Goal: Navigation & Orientation: Find specific page/section

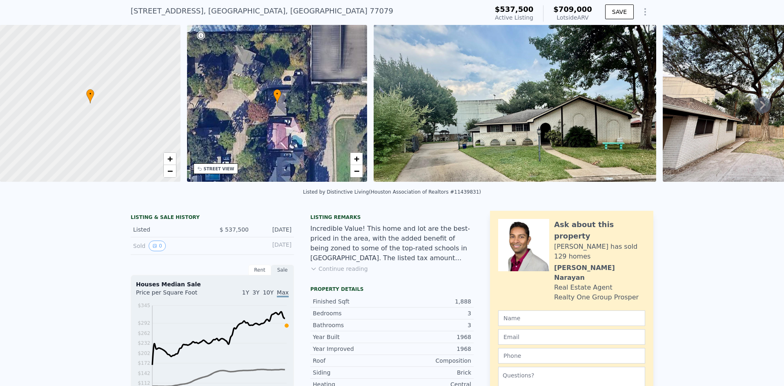
scroll to position [3, 0]
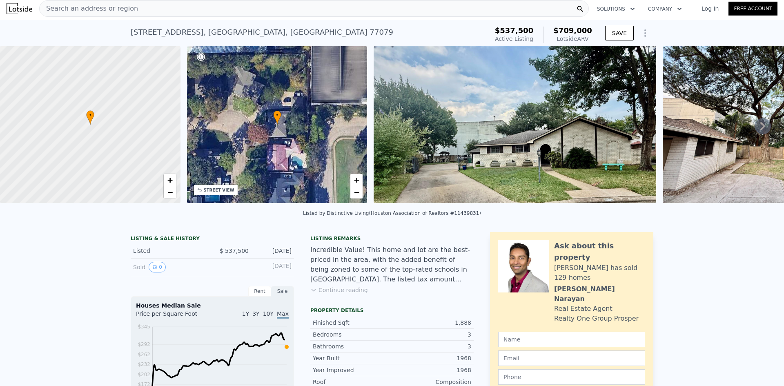
click at [760, 130] on icon at bounding box center [762, 126] width 5 height 8
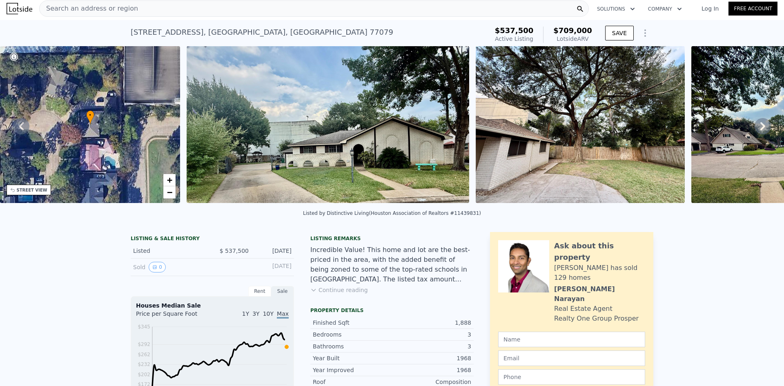
click at [760, 130] on icon at bounding box center [762, 126] width 5 height 8
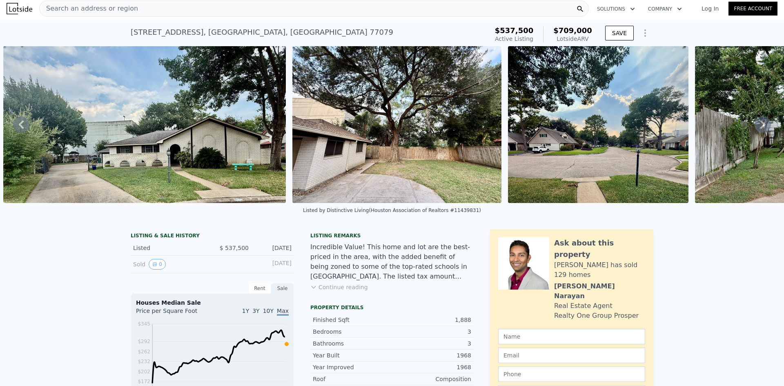
click at [757, 130] on icon at bounding box center [763, 124] width 16 height 16
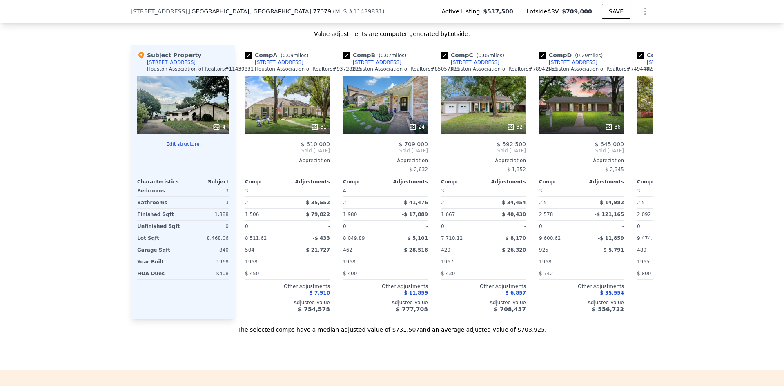
scroll to position [776, 0]
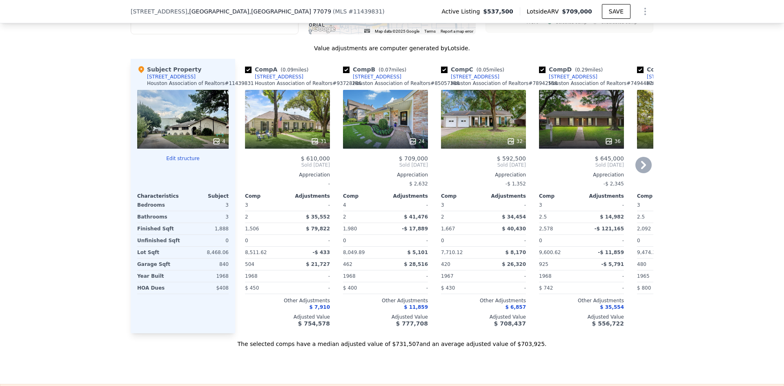
click at [643, 170] on icon at bounding box center [643, 165] width 16 height 16
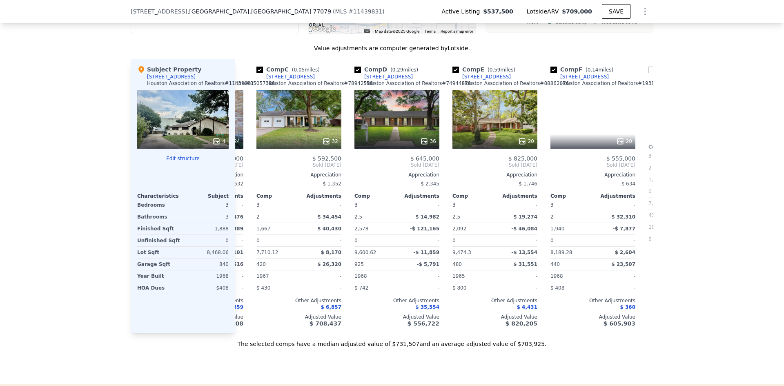
scroll to position [0, 196]
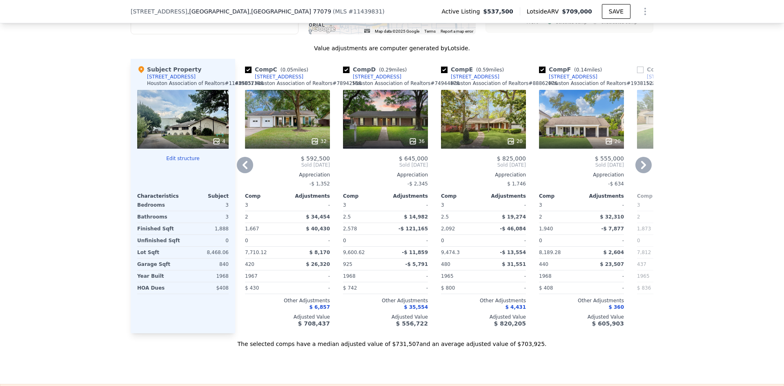
click at [643, 170] on icon at bounding box center [643, 165] width 16 height 16
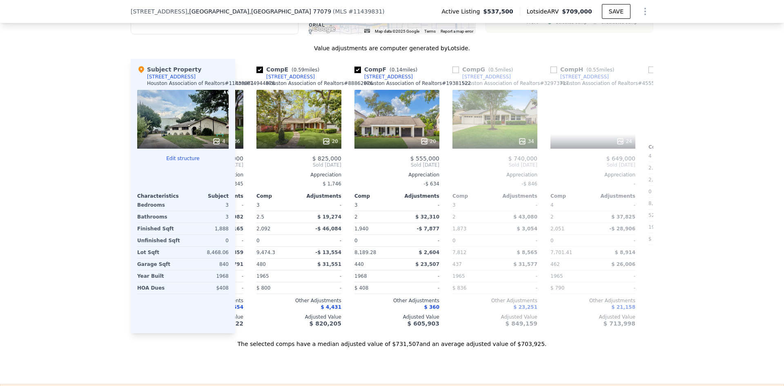
scroll to position [0, 392]
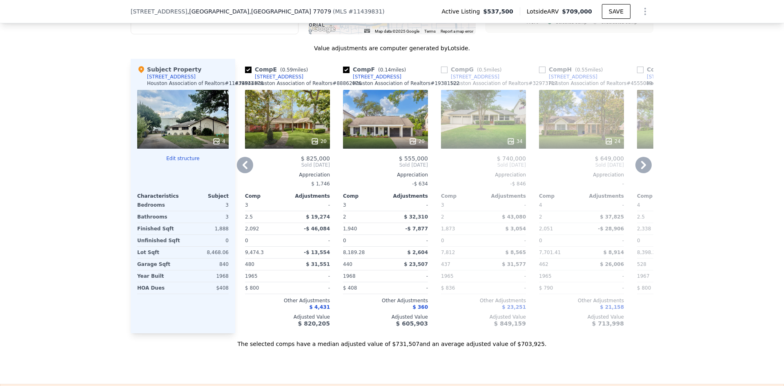
click at [643, 170] on icon at bounding box center [643, 165] width 16 height 16
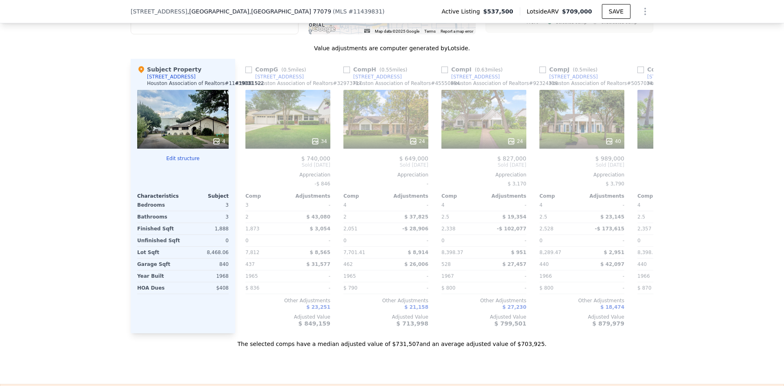
scroll to position [0, 588]
click at [643, 170] on icon at bounding box center [643, 165] width 16 height 16
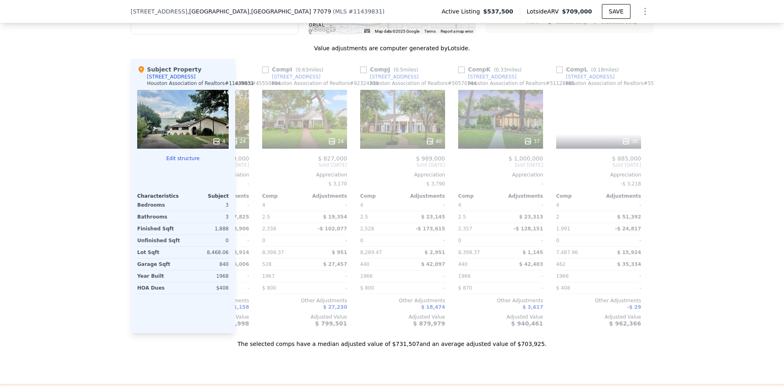
scroll to position [0, 777]
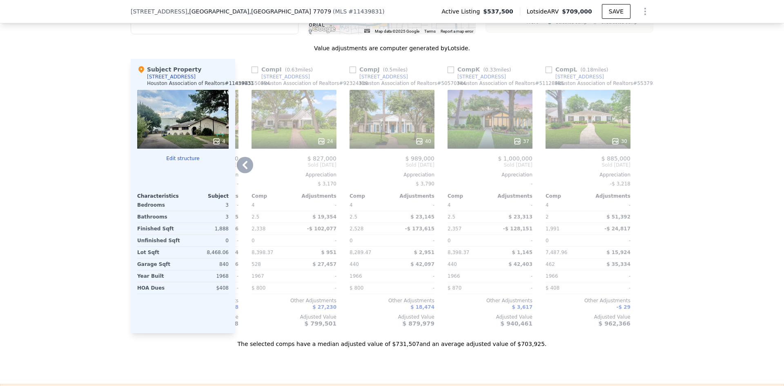
click at [243, 169] on icon at bounding box center [245, 165] width 5 height 8
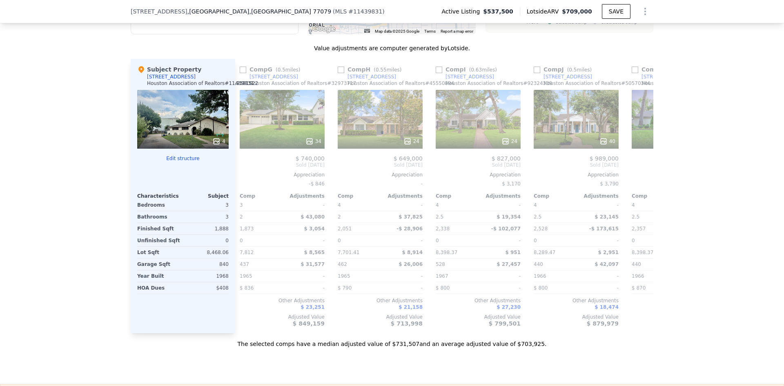
scroll to position [0, 581]
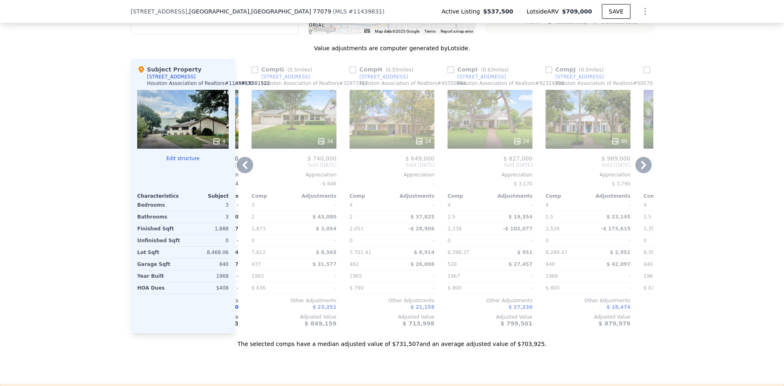
click at [243, 169] on icon at bounding box center [245, 165] width 5 height 8
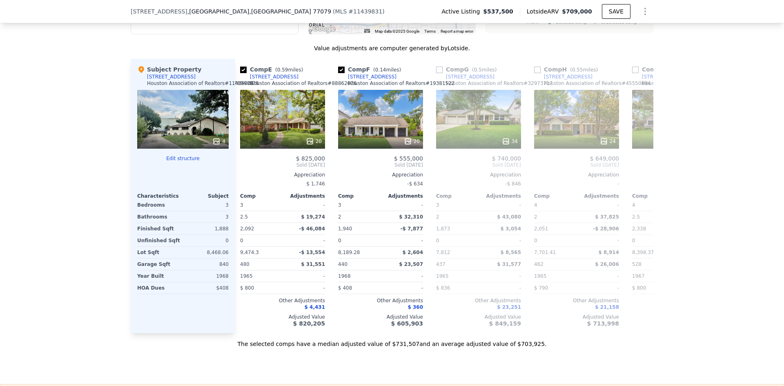
scroll to position [0, 385]
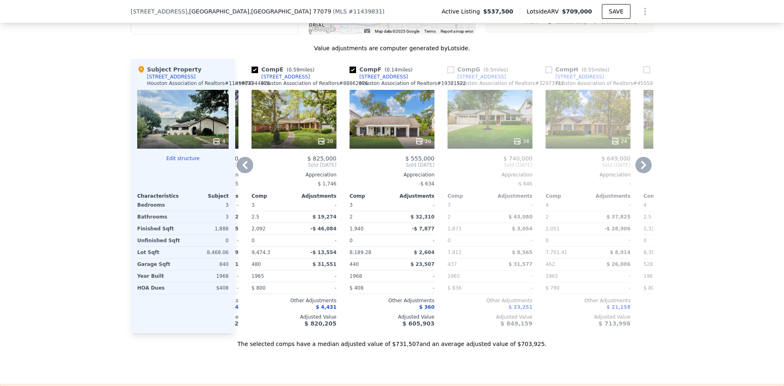
click at [243, 169] on icon at bounding box center [245, 165] width 5 height 8
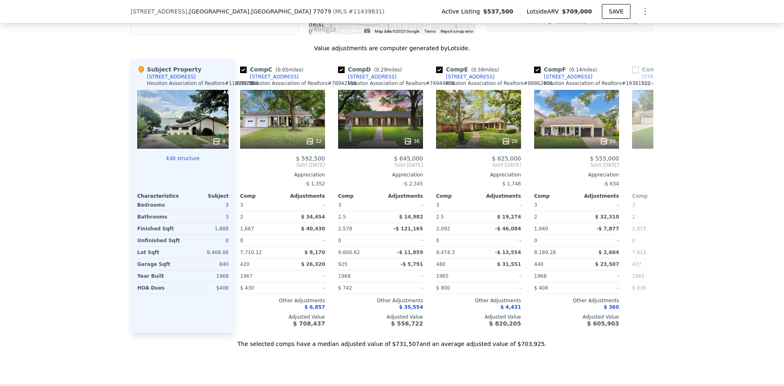
scroll to position [0, 189]
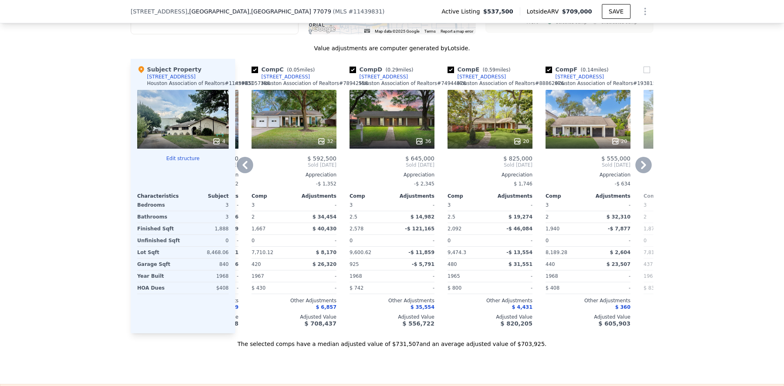
click at [238, 169] on icon at bounding box center [245, 165] width 16 height 16
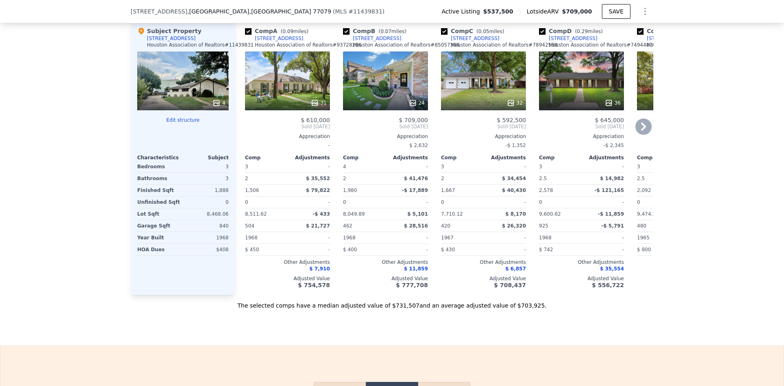
scroll to position [950, 0]
